Goal: Task Accomplishment & Management: Use online tool/utility

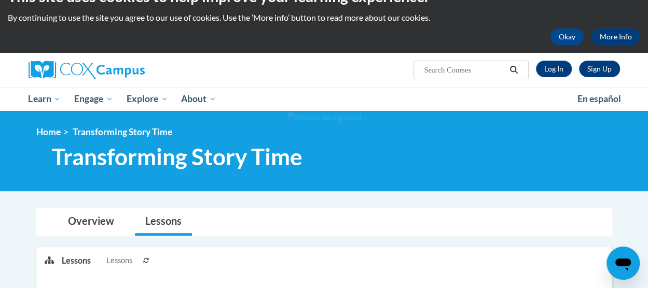
scroll to position [24, 0]
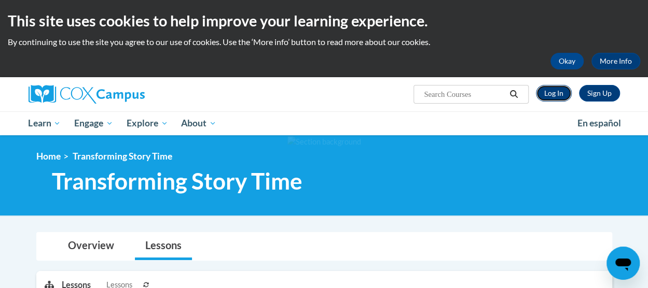
click at [554, 95] on link "Log In" at bounding box center [554, 93] width 36 height 17
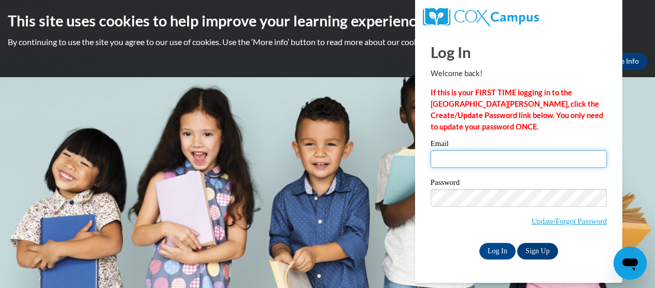
type input "alexise@ymcaatlanta.org"
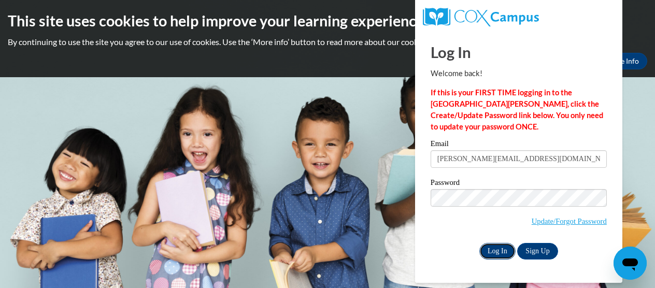
click at [495, 249] on input "Log In" at bounding box center [498, 251] width 36 height 17
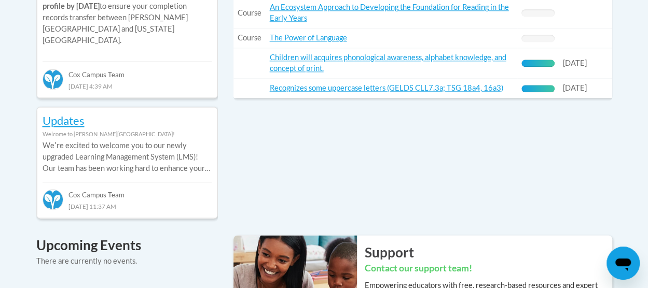
scroll to position [401, 0]
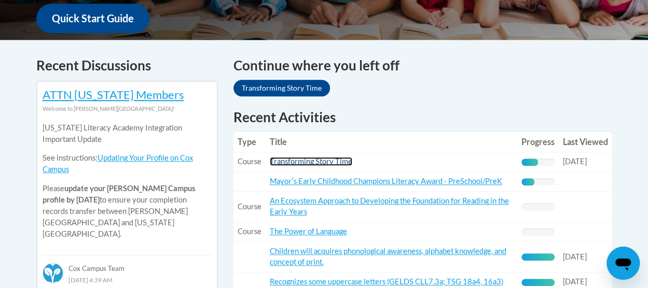
click at [297, 161] on link "Transforming Story Time" at bounding box center [311, 161] width 82 height 9
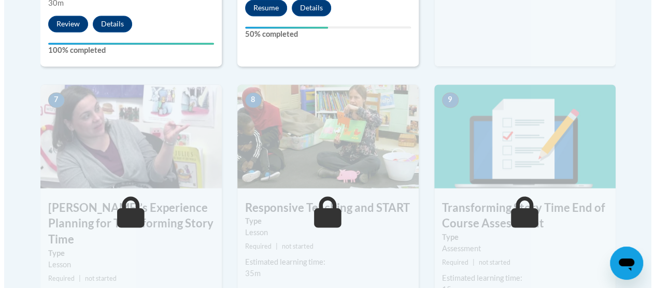
scroll to position [776, 0]
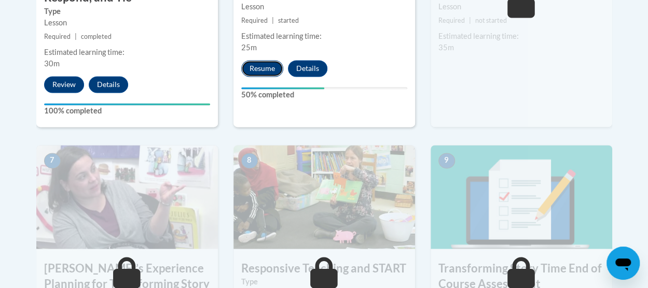
click at [268, 65] on button "Resume" at bounding box center [262, 68] width 42 height 17
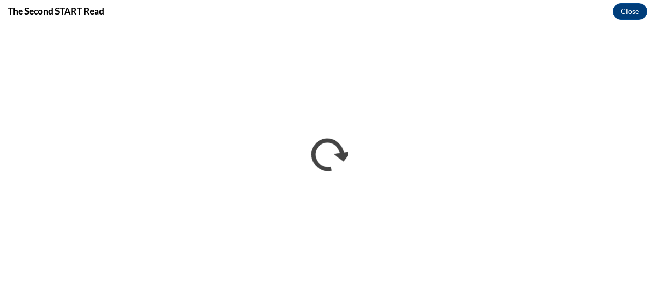
scroll to position [0, 0]
